Goal: Transaction & Acquisition: Purchase product/service

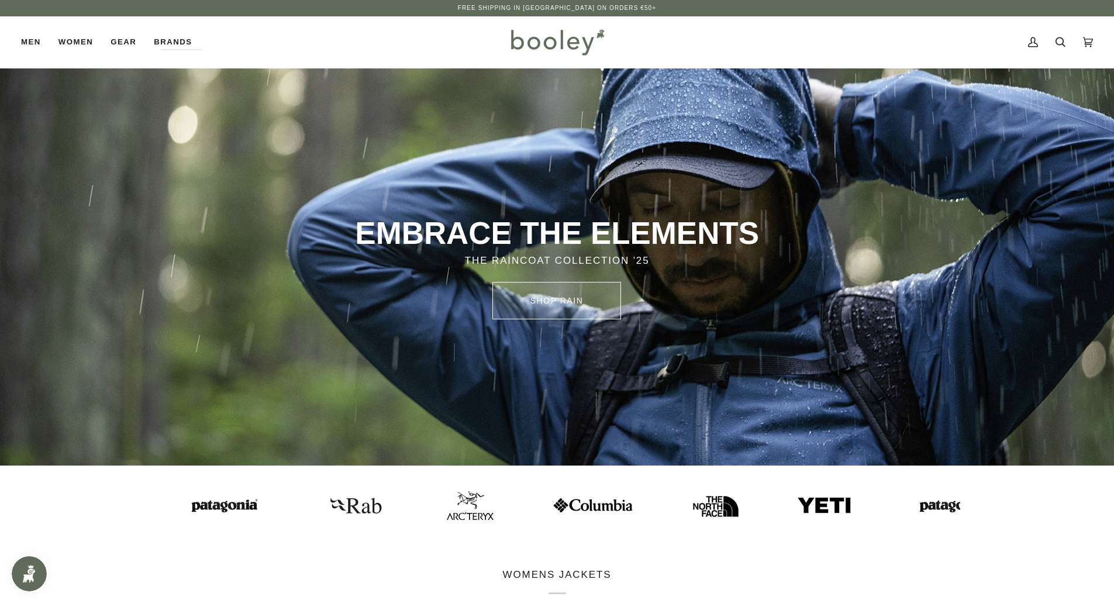
click at [608, 282] on link "SHOP rain" at bounding box center [557, 300] width 129 height 37
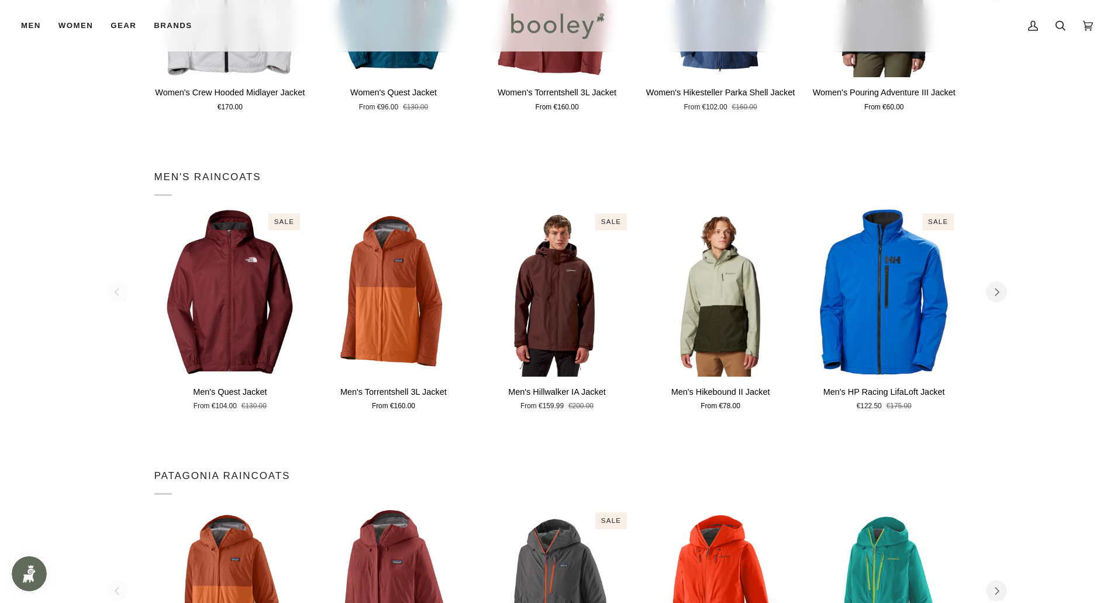
scroll to position [585, 0]
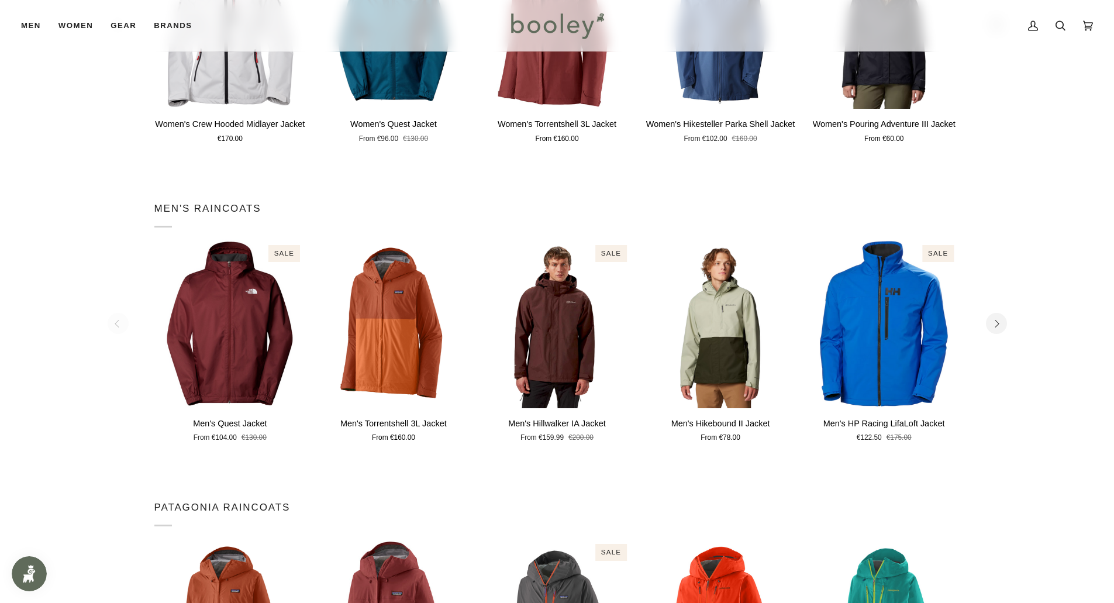
click at [993, 325] on icon "Next" at bounding box center [997, 324] width 8 height 8
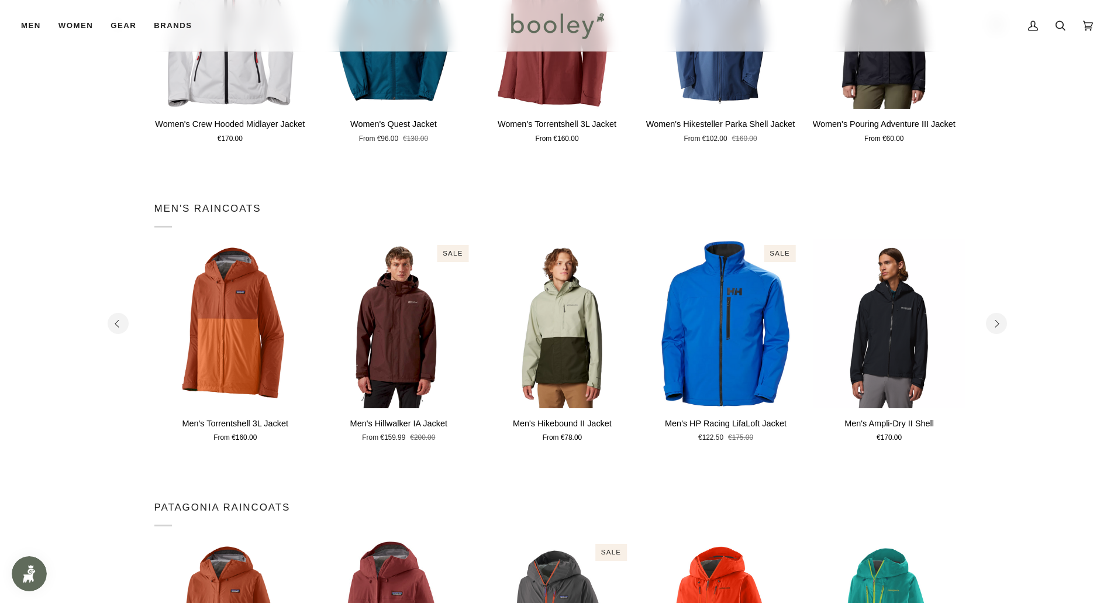
click at [993, 325] on icon "Next" at bounding box center [997, 324] width 8 height 8
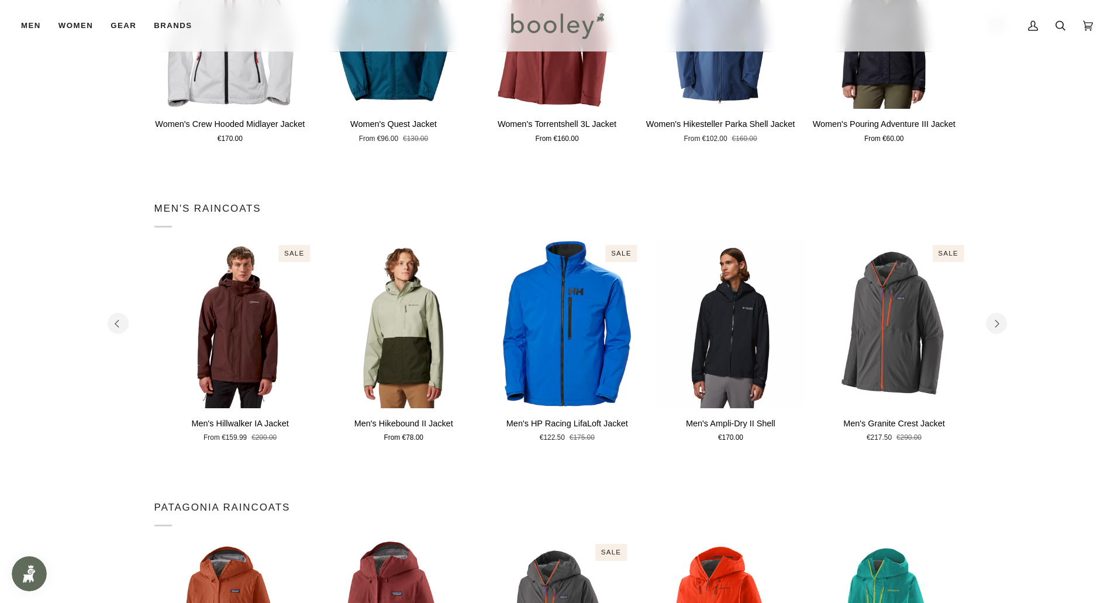
click at [993, 325] on icon "Next" at bounding box center [997, 324] width 8 height 8
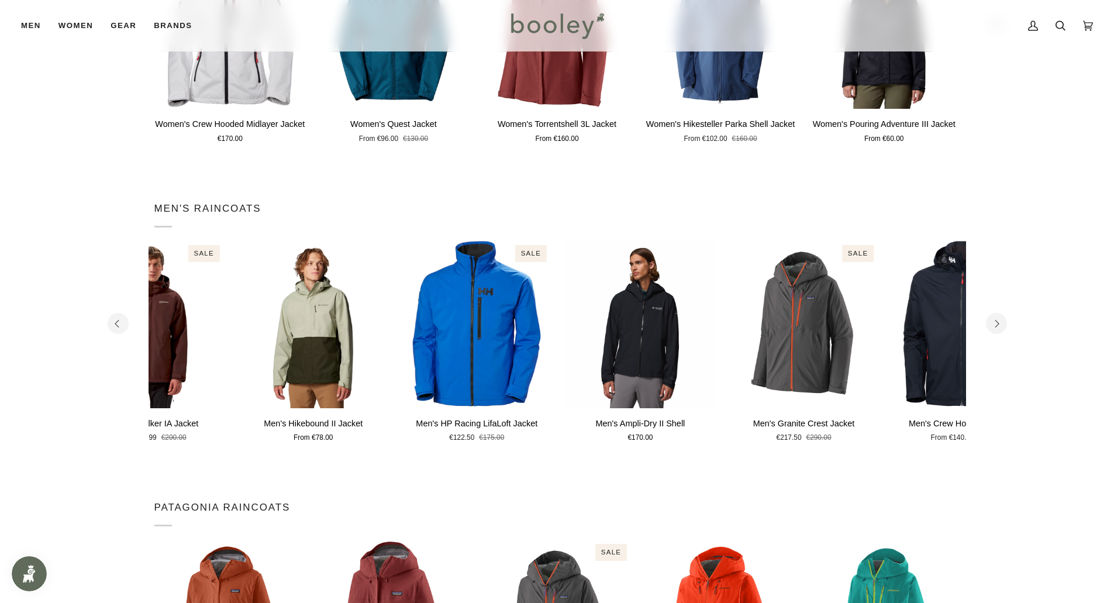
click at [993, 325] on icon "Next" at bounding box center [997, 324] width 8 height 8
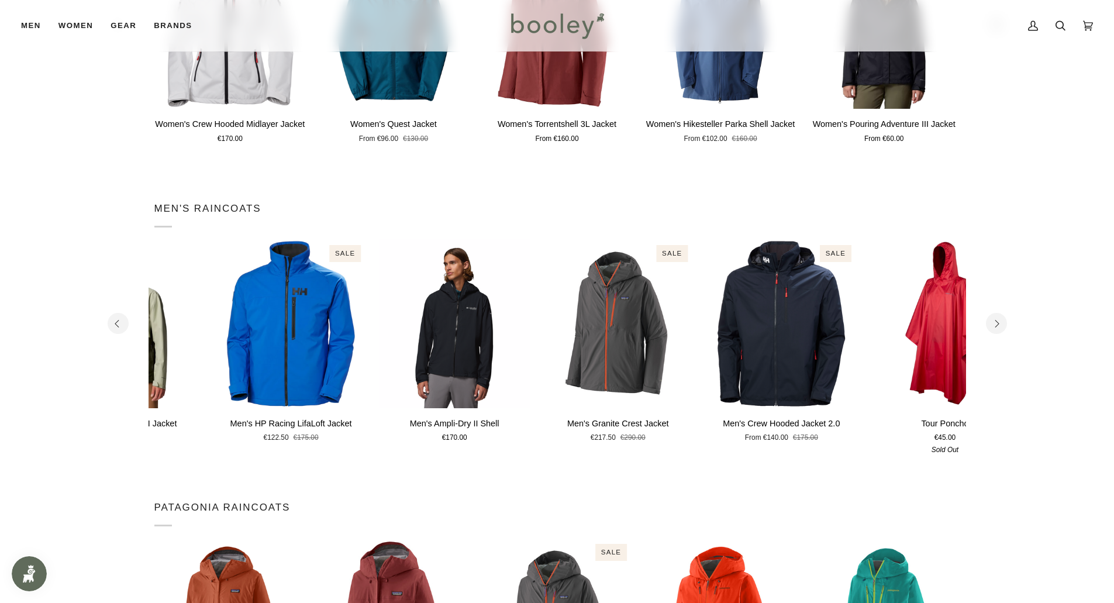
click at [993, 325] on icon "Next" at bounding box center [997, 324] width 8 height 8
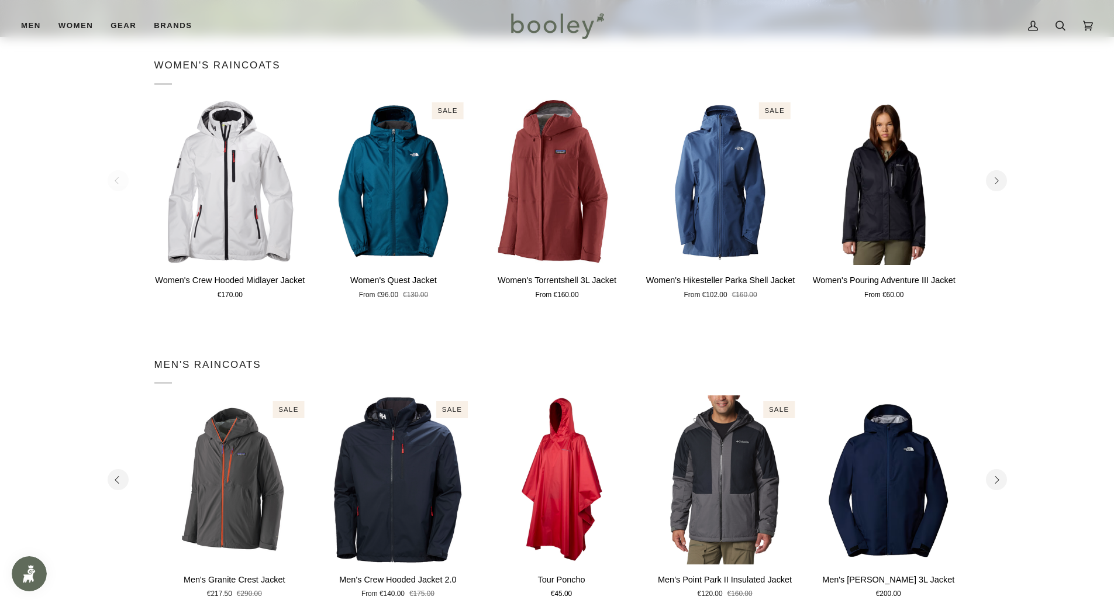
scroll to position [351, 0]
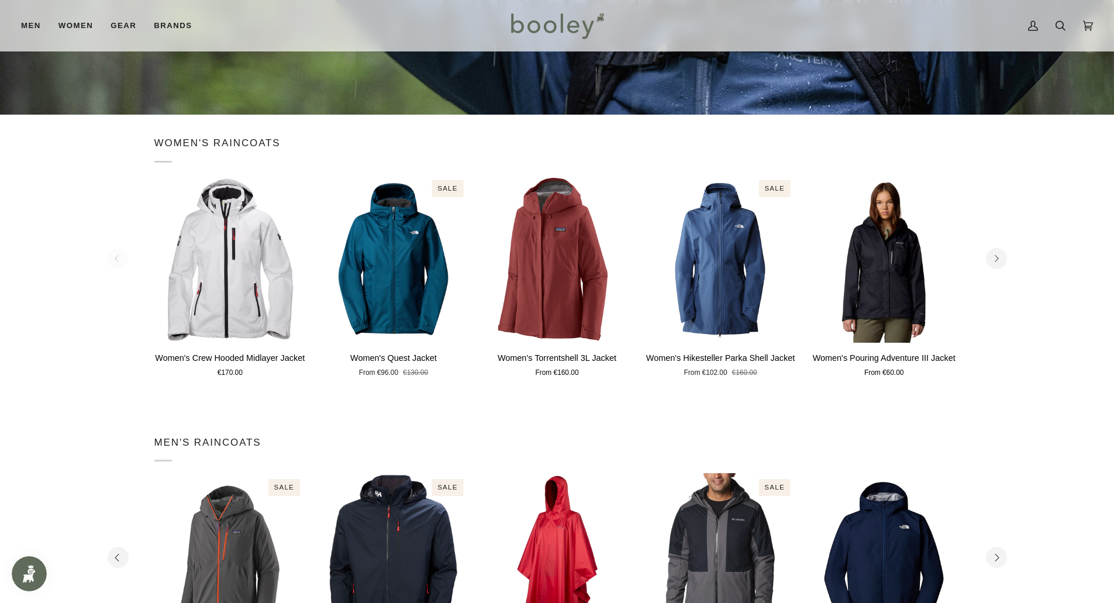
click at [1001, 286] on section "Women's RAINCOATS 1 2 3 4 5 6 Quick view" at bounding box center [557, 264] width 1114 height 299
click at [1000, 277] on section "Women's RAINCOATS 1 2 3 4 5 6 Quick view" at bounding box center [557, 264] width 1114 height 299
click at [1000, 270] on section "Women's RAINCOATS 1 2 3 4 5 6 Quick view" at bounding box center [557, 264] width 1114 height 299
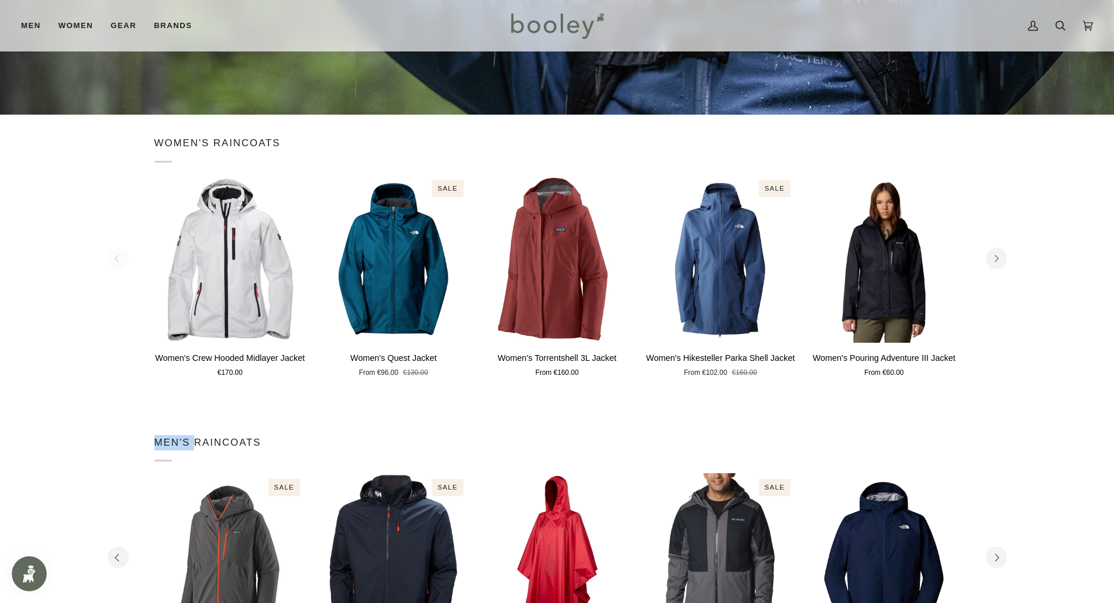
click at [1000, 270] on section "Women's RAINCOATS 1 2 3 4 5 6 Quick view" at bounding box center [557, 264] width 1114 height 299
click at [1000, 267] on button "Next" at bounding box center [996, 258] width 21 height 21
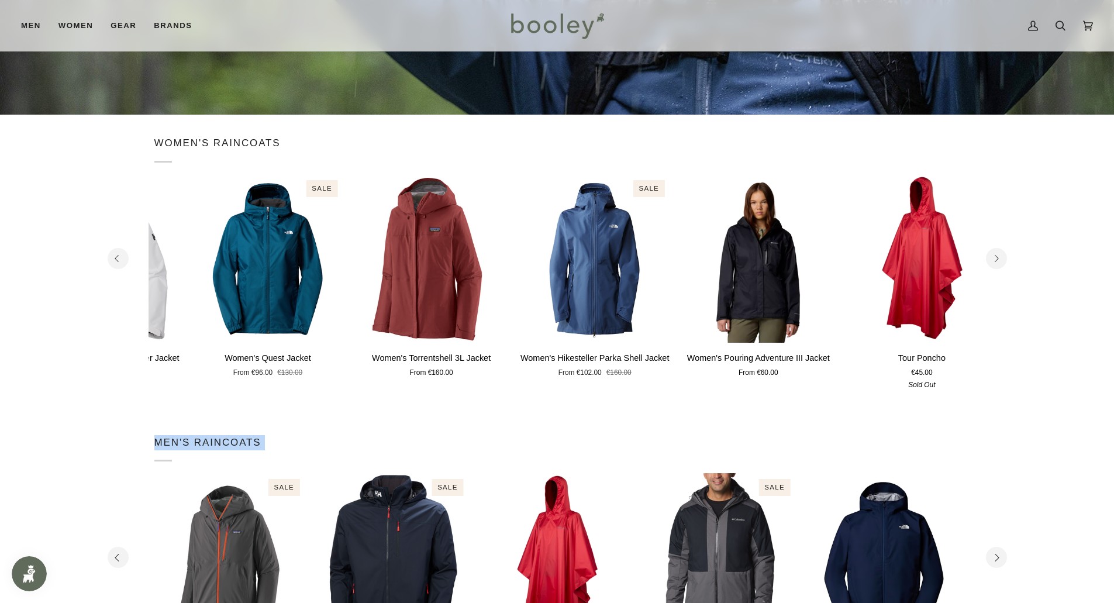
click at [1000, 267] on button "Next" at bounding box center [996, 258] width 21 height 21
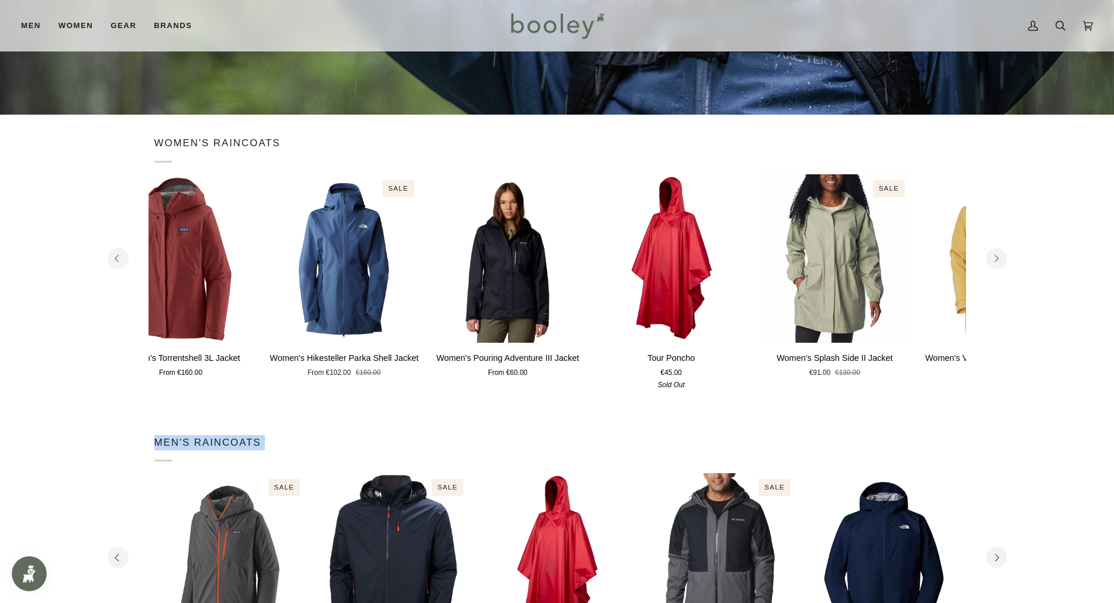
click at [1000, 267] on button "Next" at bounding box center [996, 258] width 21 height 21
click at [1000, 267] on section "Women's RAINCOATS 1 2 3 4 5 6 Quick view" at bounding box center [557, 264] width 1114 height 299
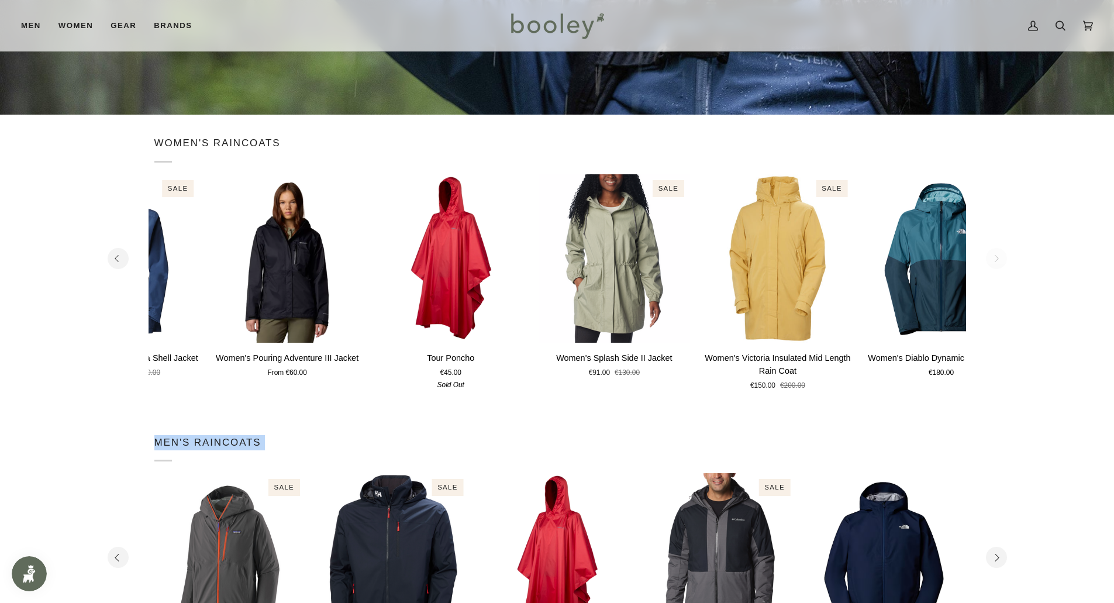
click at [1000, 267] on section "Women's RAINCOATS 1 2 3 4 5 6 Quick view" at bounding box center [557, 264] width 1114 height 299
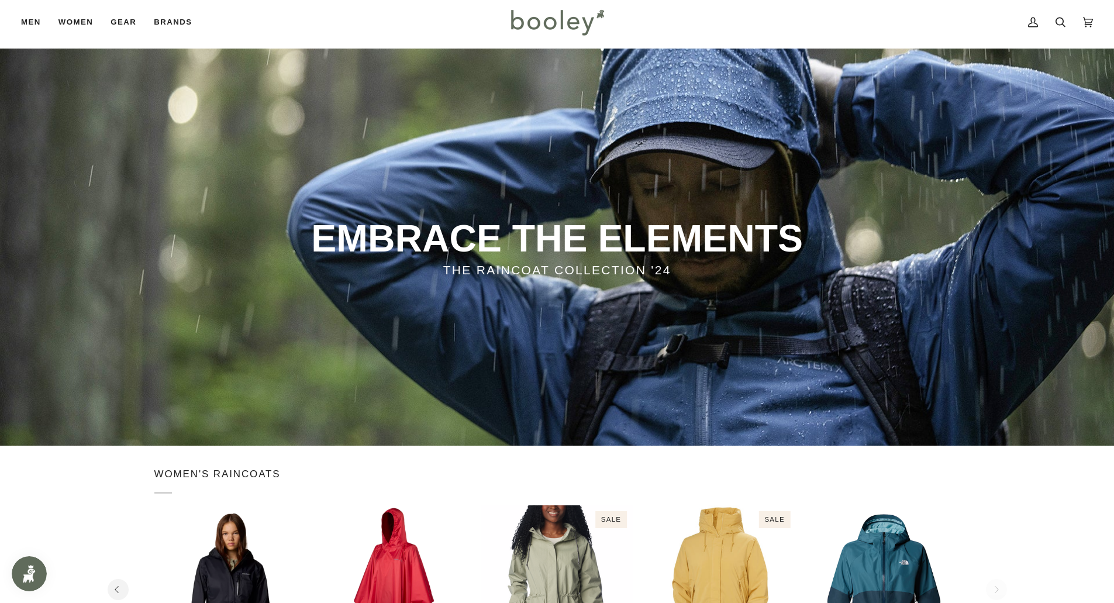
scroll to position [0, 0]
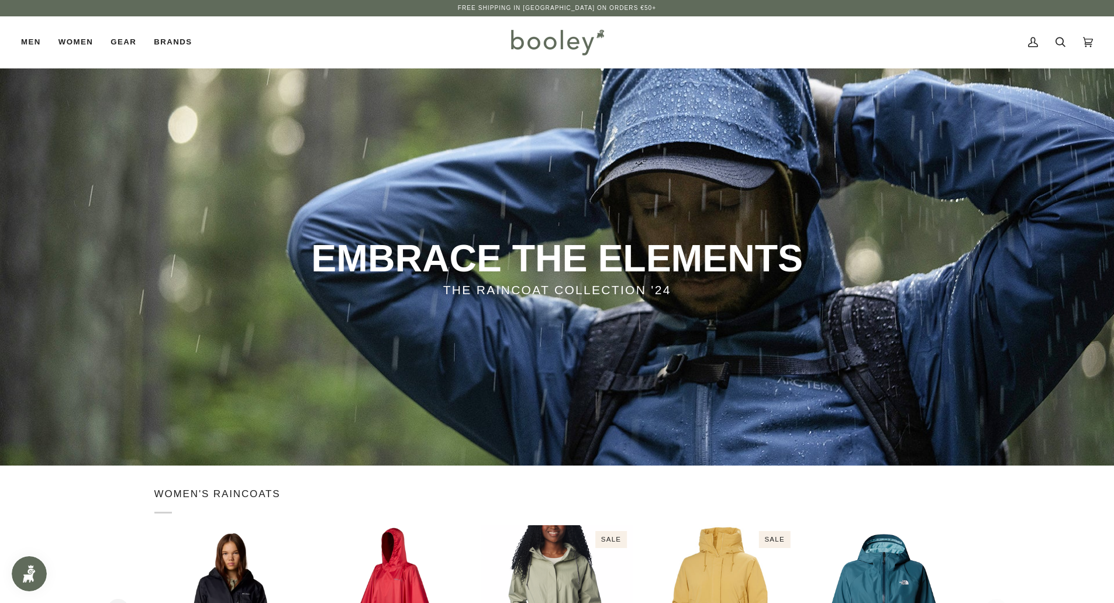
click at [493, 236] on p "EMBRACE THE ELEMENTS" at bounding box center [557, 258] width 672 height 47
